Goal: Task Accomplishment & Management: Use online tool/utility

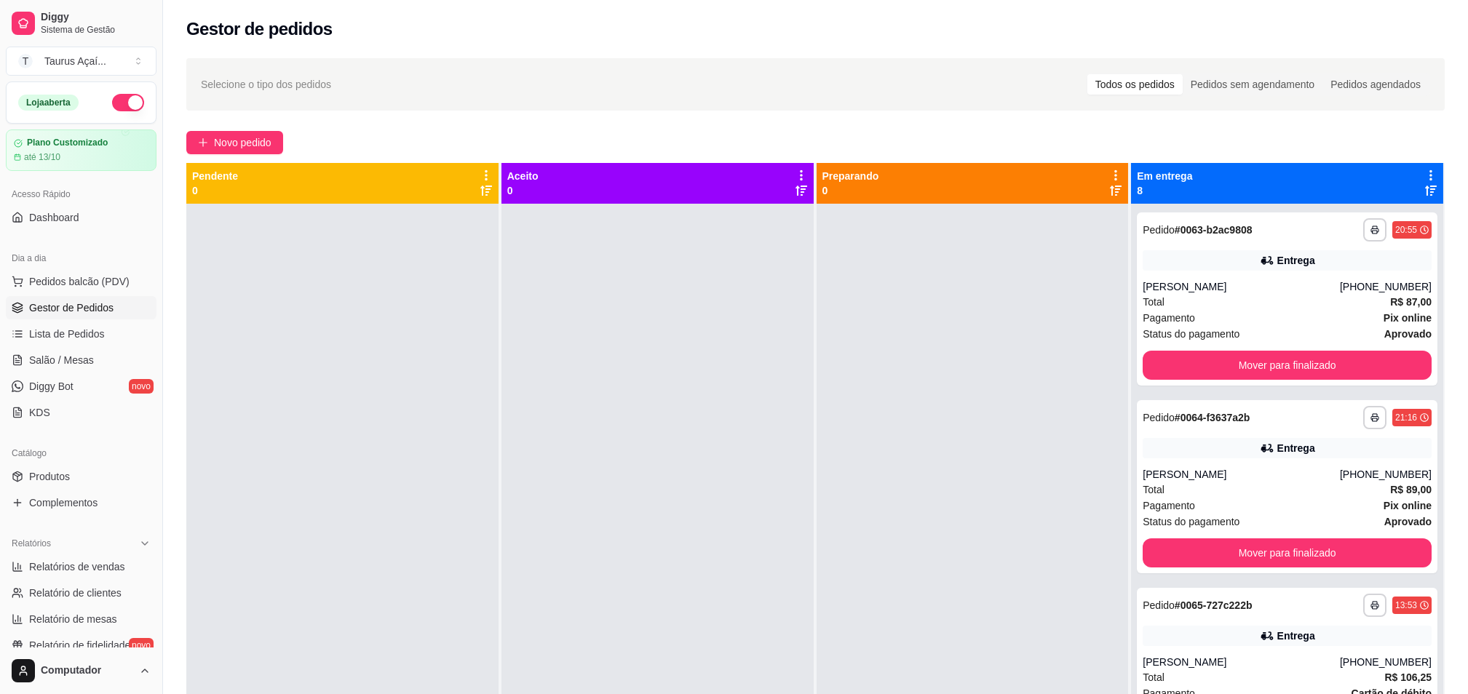
click at [1424, 169] on icon at bounding box center [1430, 175] width 13 height 13
click at [1424, 172] on icon at bounding box center [1430, 175] width 13 height 13
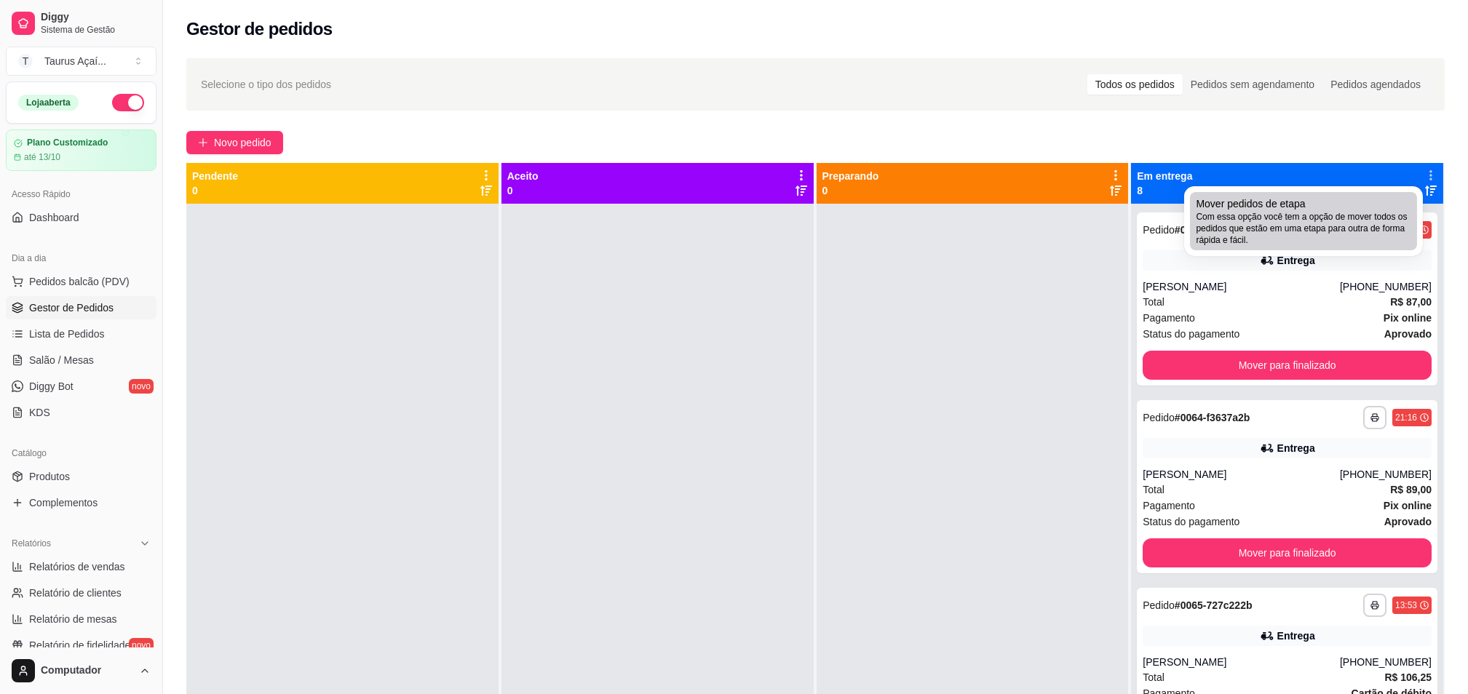
click at [1300, 220] on span "Com essa opção você tem a opção de mover todos os pedidos que estão em uma etap…" at bounding box center [1303, 228] width 215 height 35
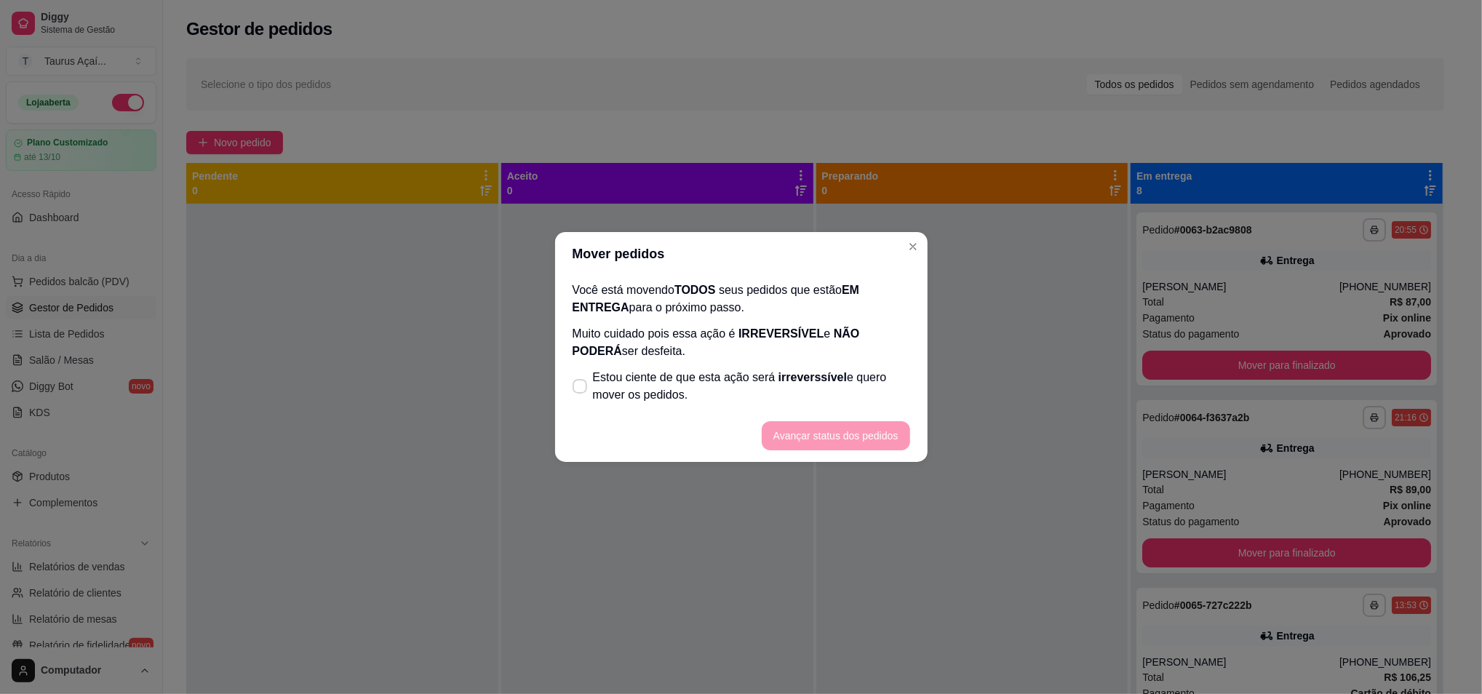
click at [725, 414] on footer "Avançar status dos pedidos" at bounding box center [741, 436] width 373 height 52
click at [702, 397] on span "Estou ciente de que esta ação será irreverssível e quero mover os pedidos." at bounding box center [751, 386] width 317 height 35
click at [581, 397] on input "Estou ciente de que esta ação será irreverssível e quero mover os pedidos." at bounding box center [576, 393] width 9 height 9
checkbox input "true"
click at [786, 422] on button "Avançar status dos pedidos" at bounding box center [836, 435] width 148 height 29
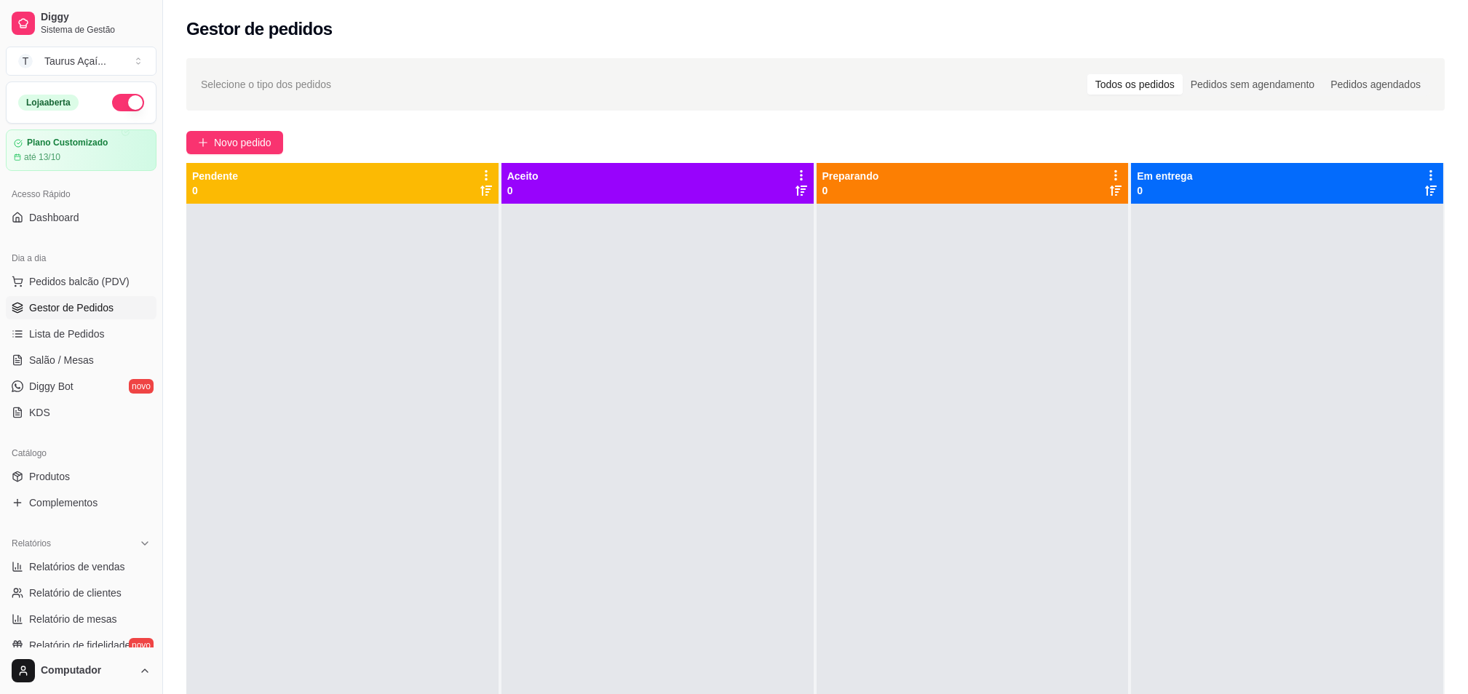
click at [1191, 151] on div "Novo pedido" at bounding box center [815, 142] width 1258 height 23
